Goal: Transaction & Acquisition: Obtain resource

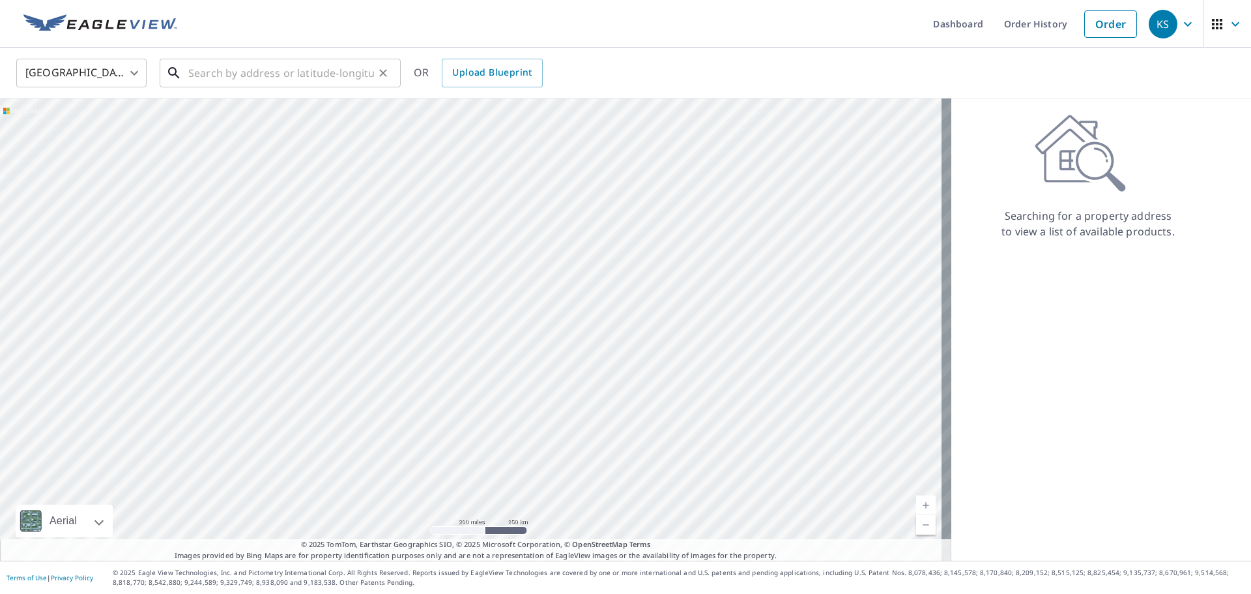
click at [300, 74] on input "text" at bounding box center [281, 73] width 186 height 36
paste input "[STREET_ADDRESS]"
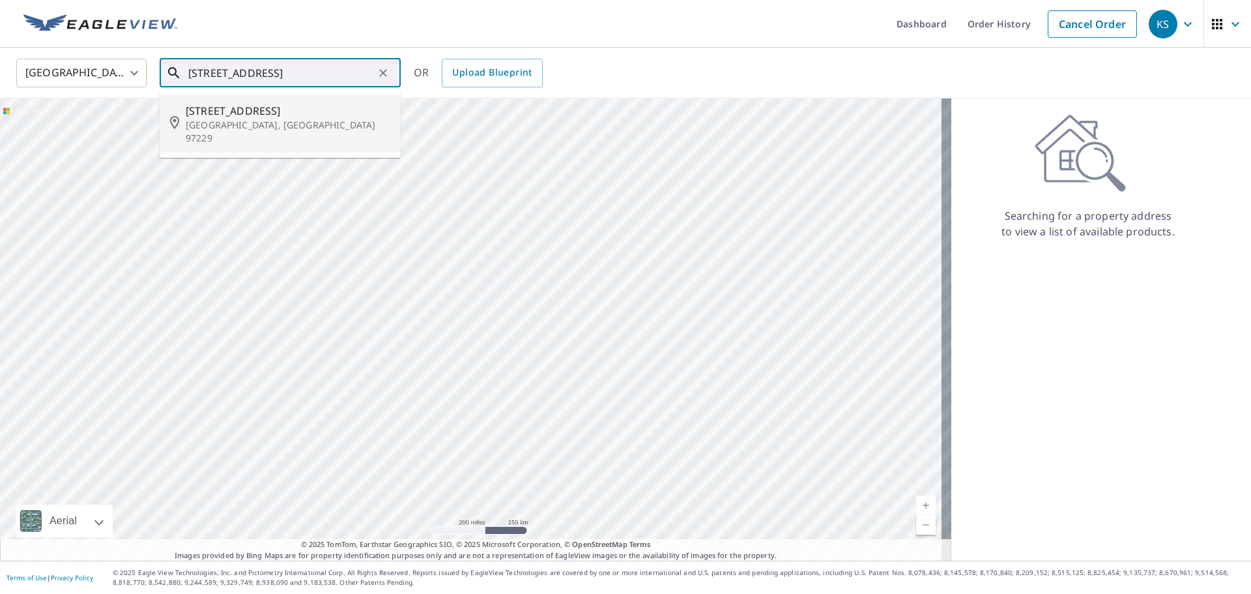
click at [278, 113] on span "[STREET_ADDRESS]" at bounding box center [288, 111] width 205 height 16
type input "[STREET_ADDRESS][PERSON_NAME]"
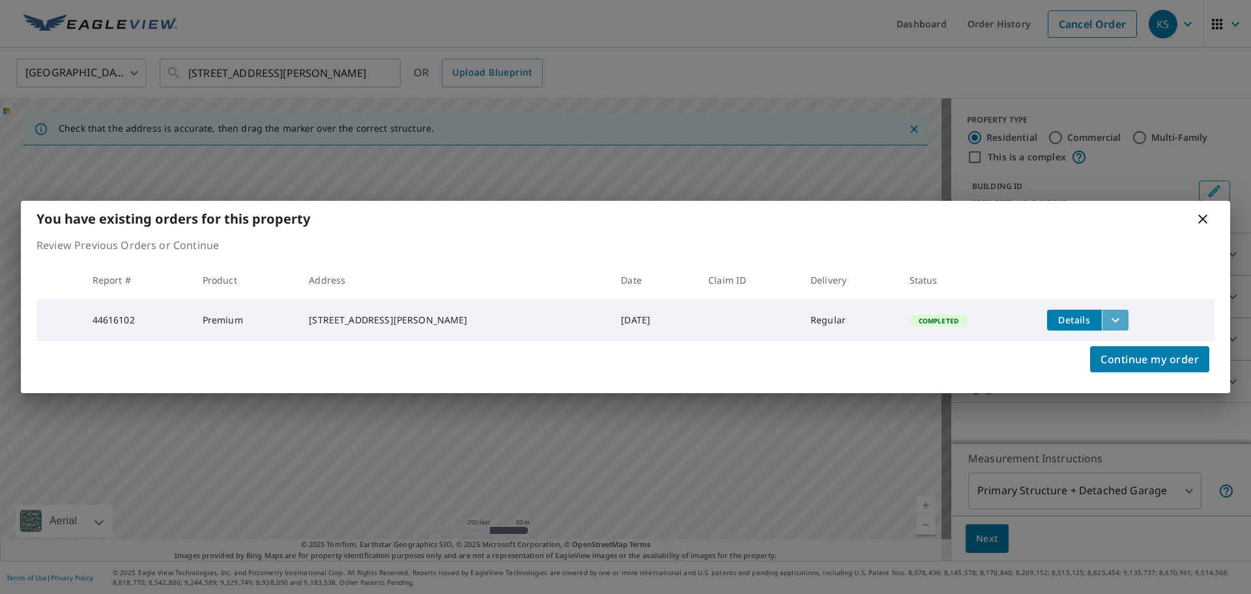
click at [1112, 318] on icon "filesDropdownBtn-44616102" at bounding box center [1116, 319] width 8 height 5
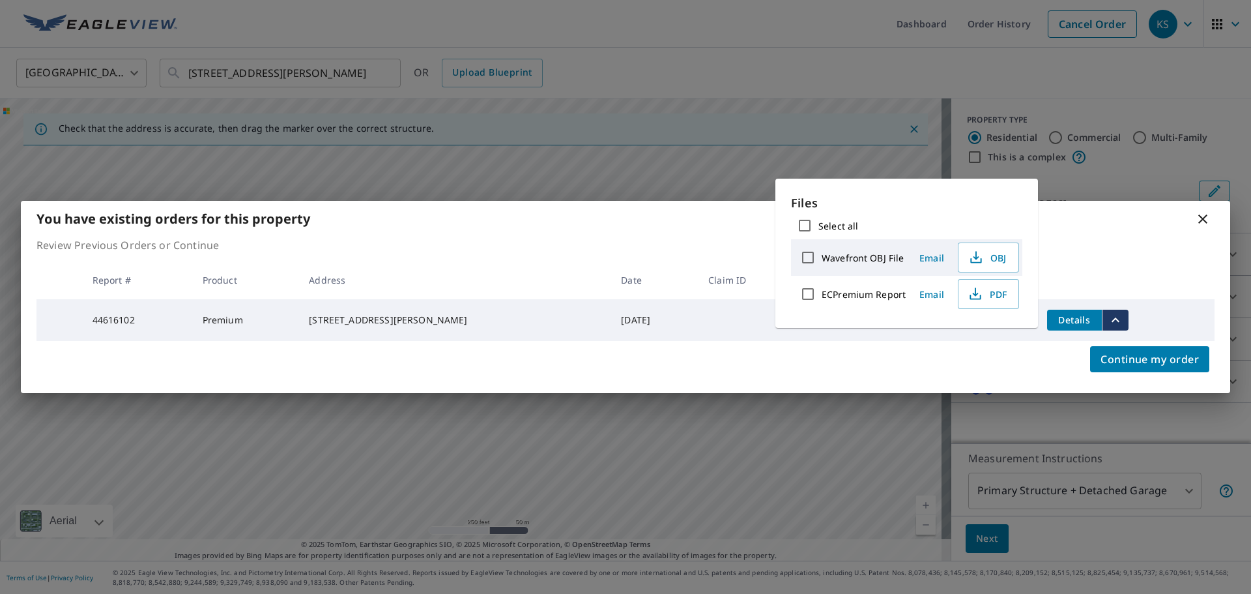
click at [809, 293] on input "ECPremium Report" at bounding box center [807, 293] width 27 height 27
checkbox input "true"
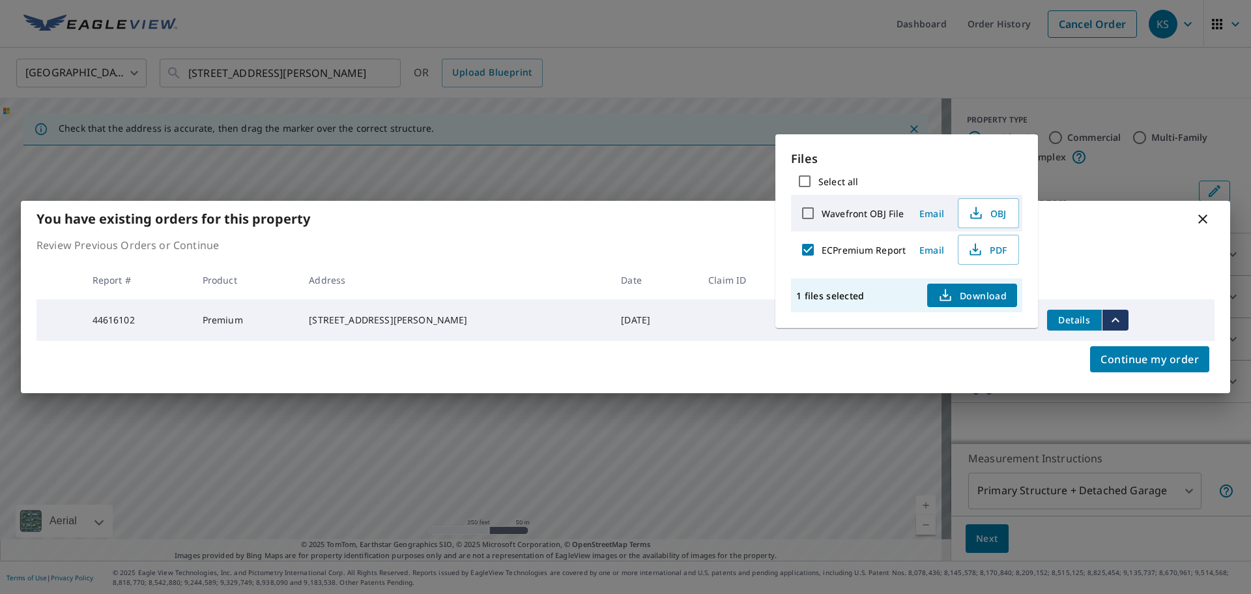
click at [985, 293] on span "Download" at bounding box center [972, 295] width 69 height 16
click at [1204, 216] on icon at bounding box center [1203, 219] width 16 height 16
